Goal: Task Accomplishment & Management: Use online tool/utility

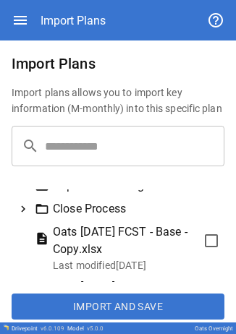
scroll to position [252, 0]
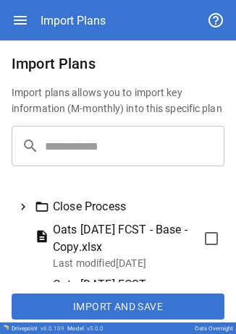
click at [31, 219] on div "Close Process" at bounding box center [118, 206] width 213 height 23
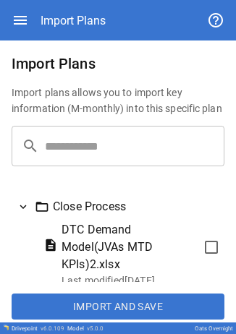
click at [26, 214] on icon at bounding box center [23, 207] width 13 height 13
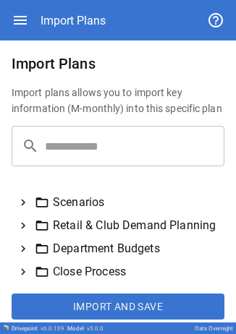
scroll to position [187, 0]
click at [22, 256] on icon at bounding box center [23, 248] width 13 height 13
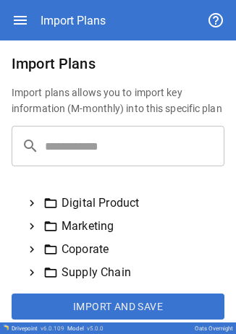
scroll to position [367, 0]
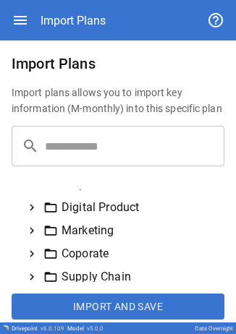
click at [32, 214] on icon at bounding box center [31, 207] width 13 height 13
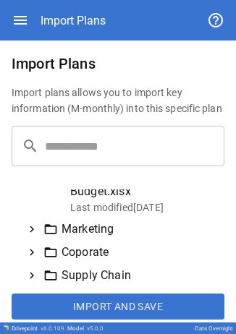
scroll to position [482, 0]
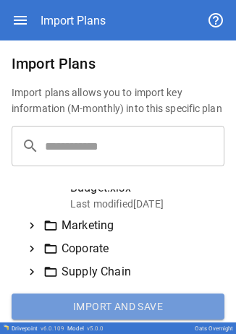
click at [138, 302] on button "Import and Save" at bounding box center [118, 307] width 213 height 26
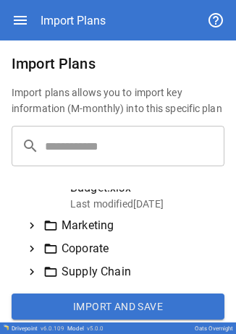
click at [198, 214] on div "Digital Product 2026 Budget.xlsx Last modified 5 days ago" at bounding box center [118, 186] width 213 height 55
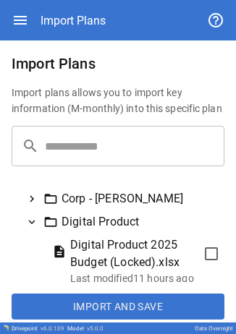
scroll to position [352, 0]
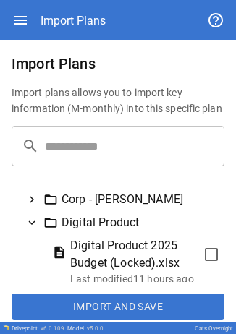
click at [35, 229] on icon at bounding box center [31, 222] width 13 height 13
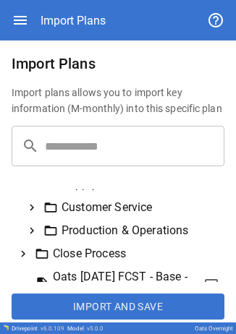
scroll to position [460, 0]
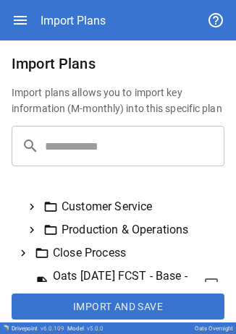
click at [30, 214] on icon at bounding box center [31, 207] width 13 height 13
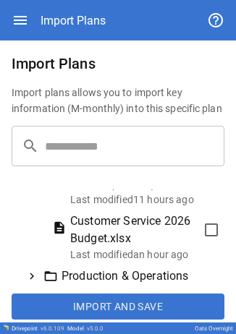
scroll to position [550, 0]
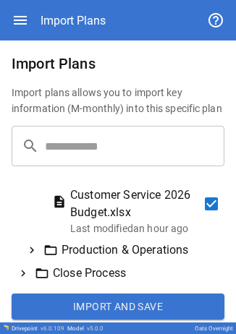
click at [132, 310] on button "Import and Save" at bounding box center [118, 307] width 213 height 26
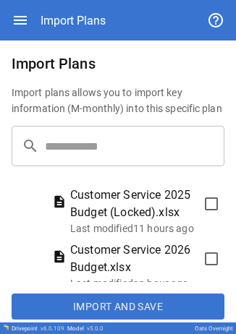
scroll to position [467, 0]
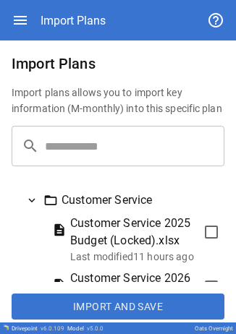
click at [30, 203] on icon at bounding box center [32, 200] width 7 height 4
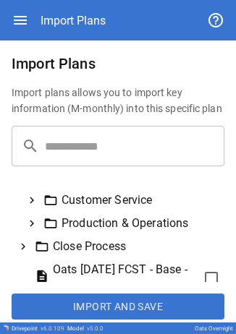
click at [33, 227] on icon at bounding box center [32, 224] width 4 height 7
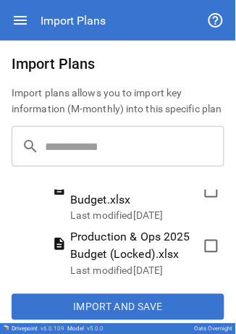
scroll to position [536, 0]
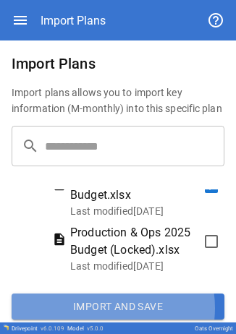
click at [103, 308] on button "Import and Save" at bounding box center [118, 307] width 213 height 26
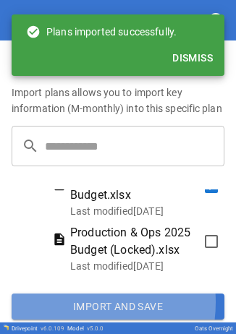
click at [71, 303] on button "Import and Save" at bounding box center [118, 307] width 213 height 26
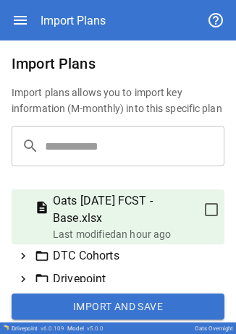
scroll to position [536, 0]
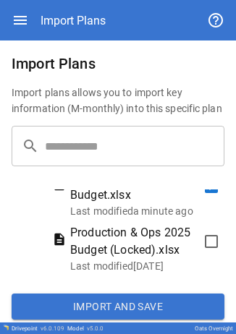
click at [89, 303] on button "Import and Save" at bounding box center [118, 307] width 213 height 26
